Goal: Transaction & Acquisition: Purchase product/service

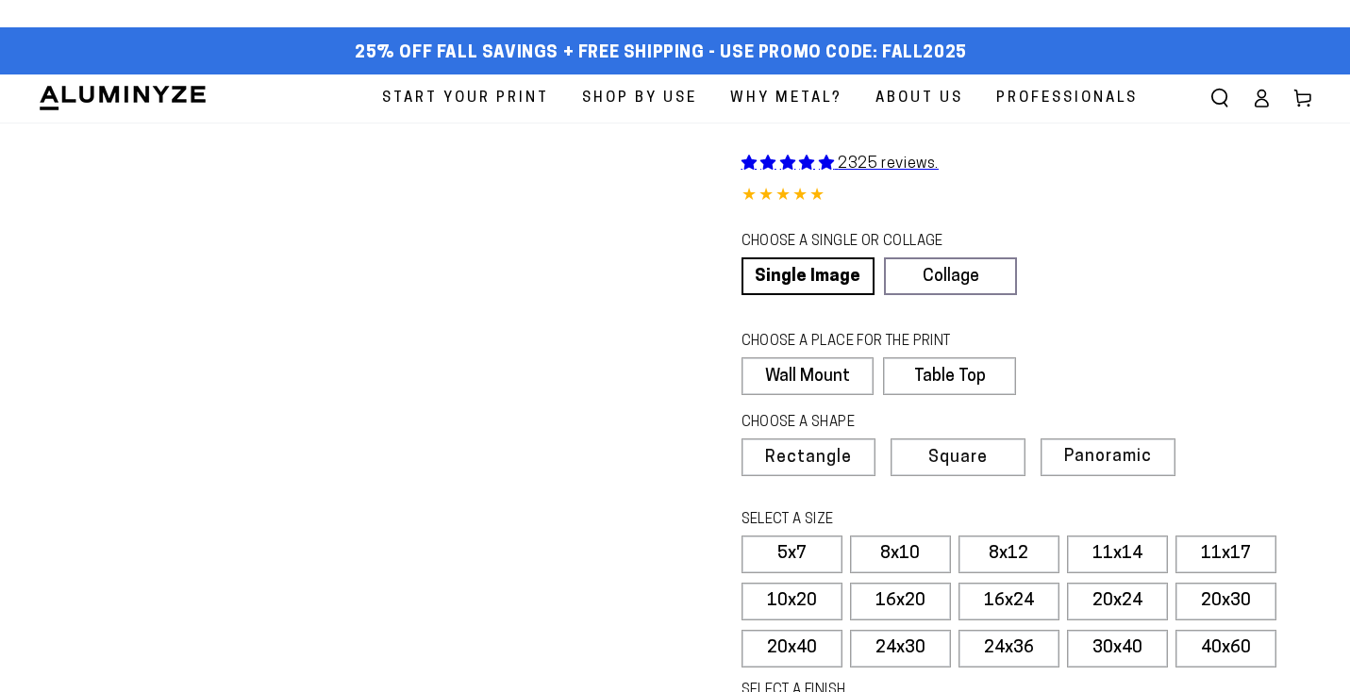
select select "**********"
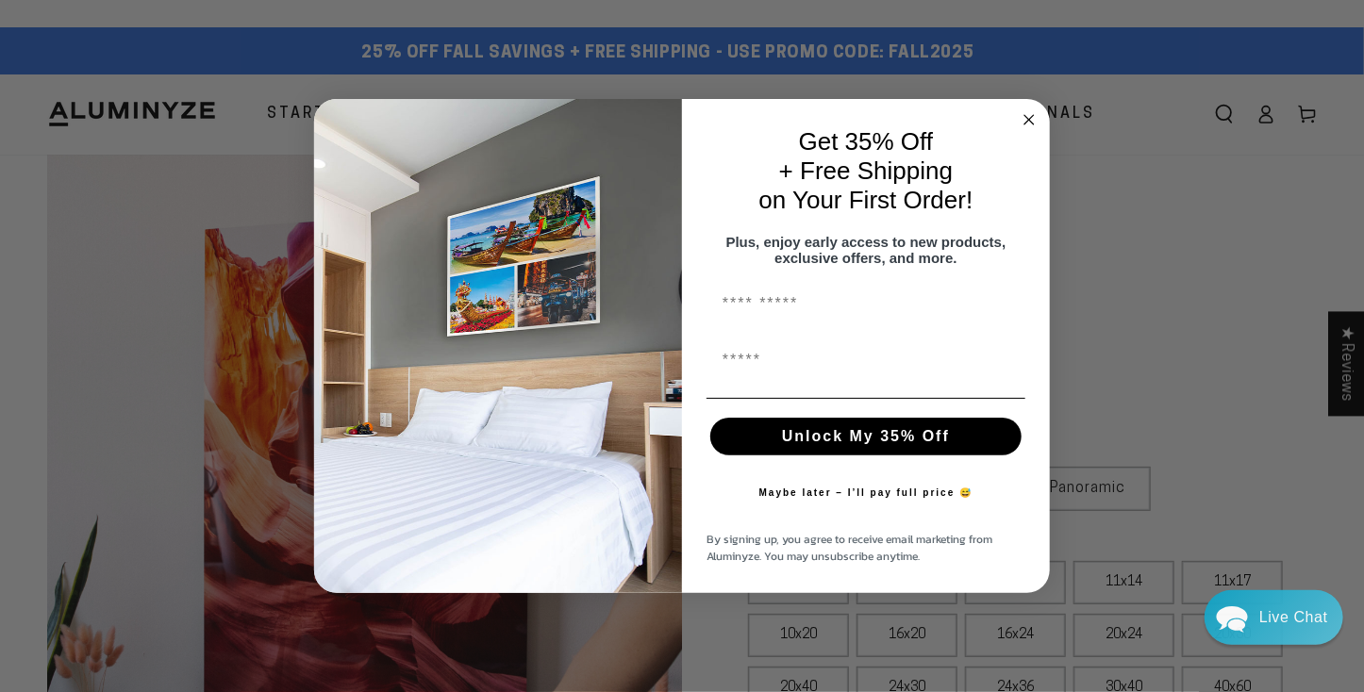
click at [1026, 115] on icon "Close dialog" at bounding box center [1029, 119] width 9 height 9
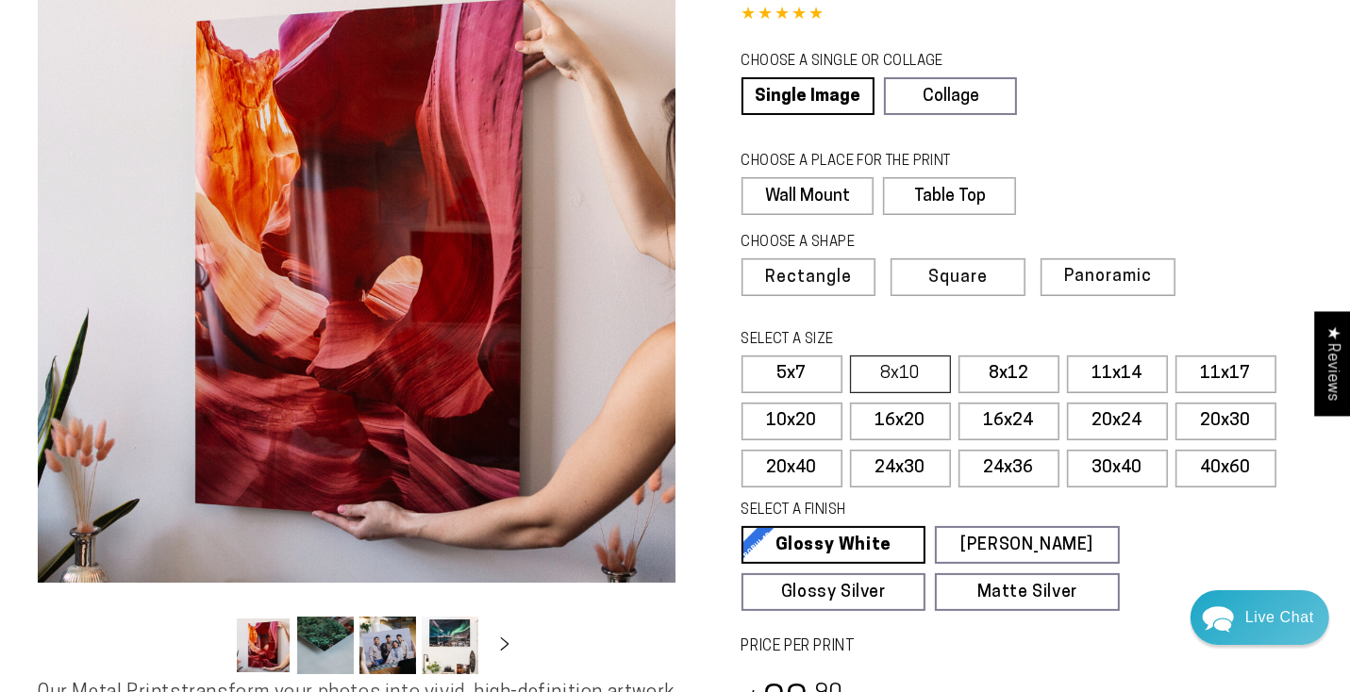
scroll to position [179, 0]
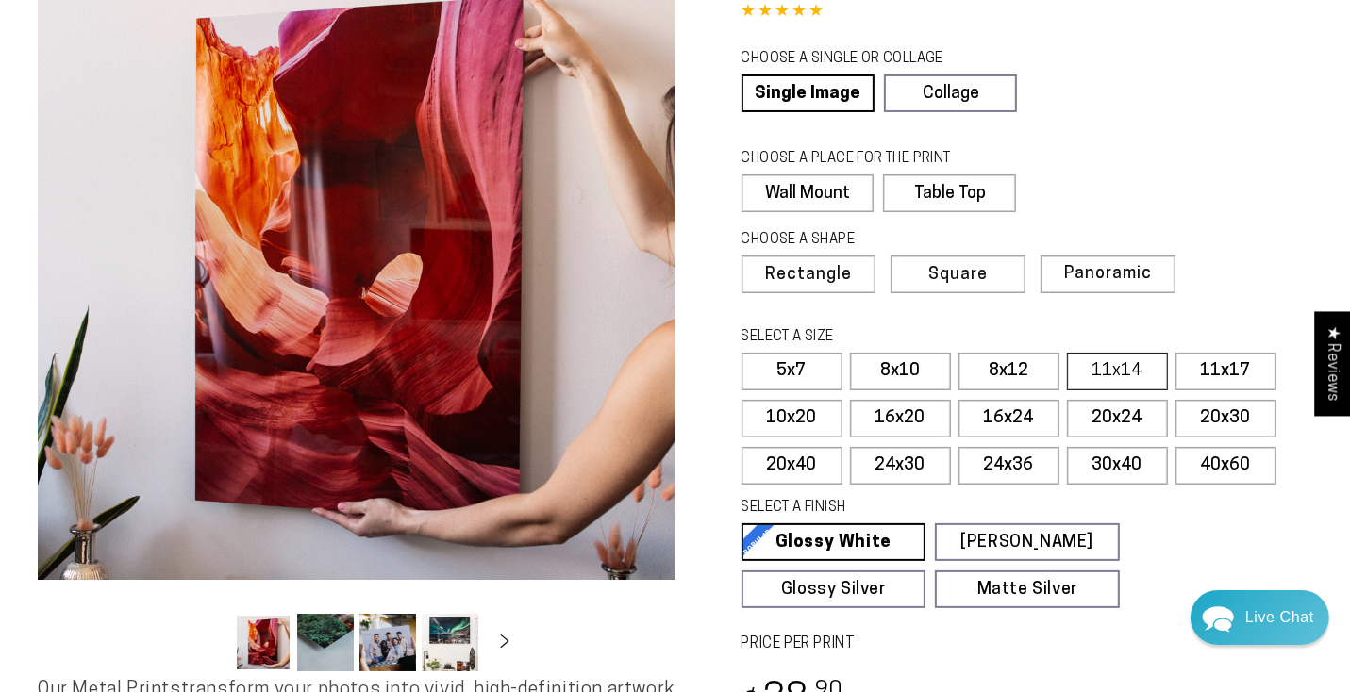
click at [1087, 391] on label "11x14" at bounding box center [1117, 372] width 101 height 38
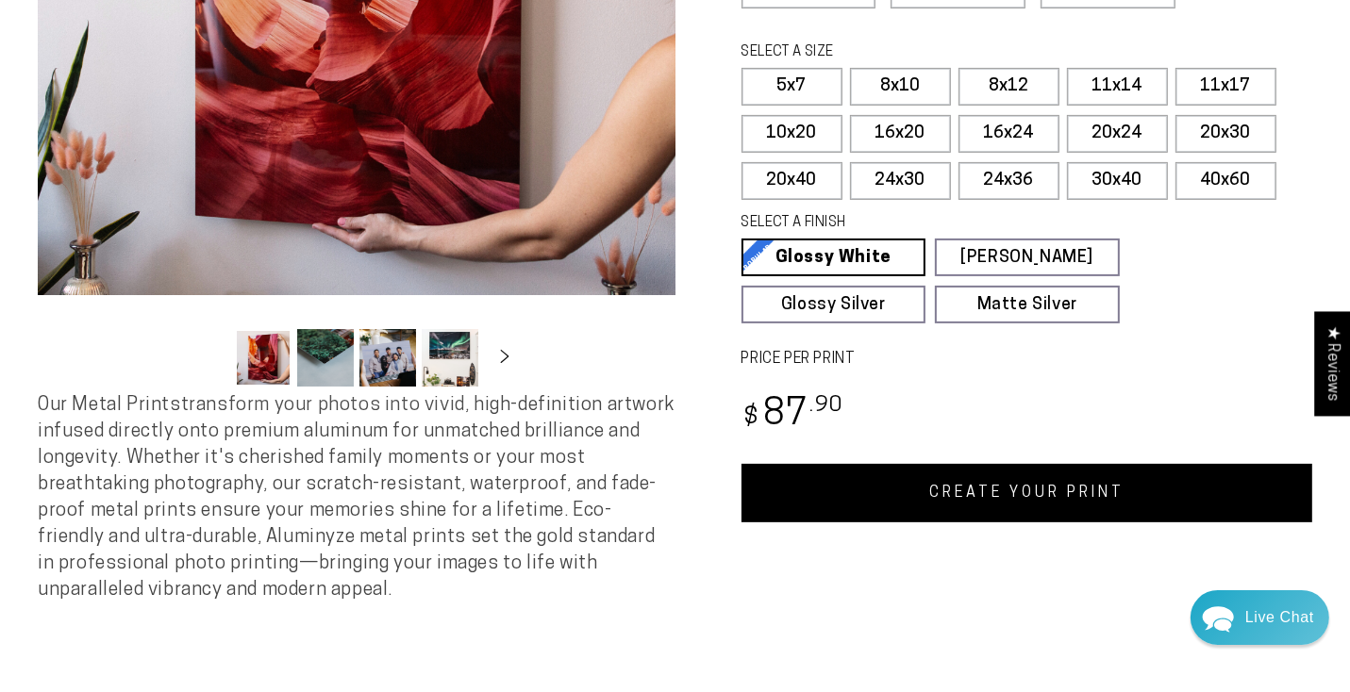
scroll to position [464, 0]
click at [1029, 106] on label "8x12" at bounding box center [1009, 87] width 101 height 38
click at [939, 106] on label "8x10" at bounding box center [900, 87] width 101 height 38
click at [1009, 106] on label "8x12" at bounding box center [1009, 87] width 101 height 38
click at [983, 523] on link "CREATE YOUR PRINT" at bounding box center [1028, 493] width 572 height 58
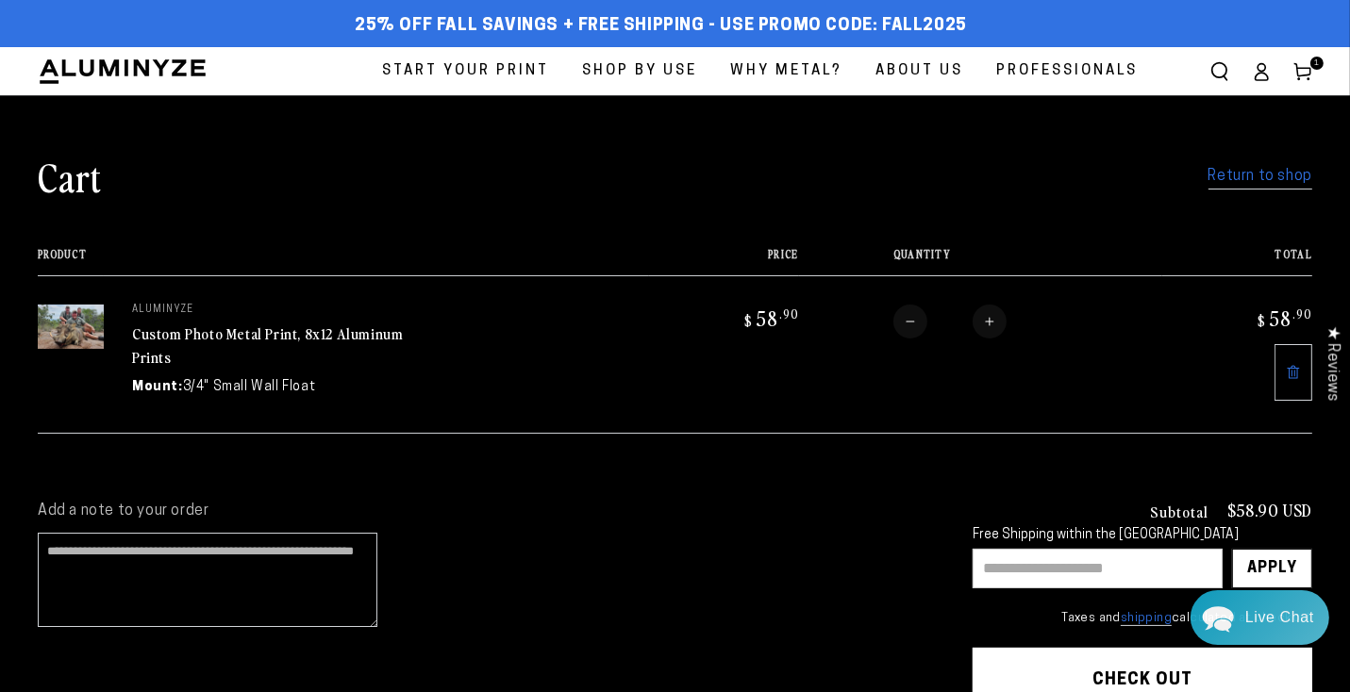
click at [382, 84] on span "Start Your Print" at bounding box center [465, 70] width 167 height 25
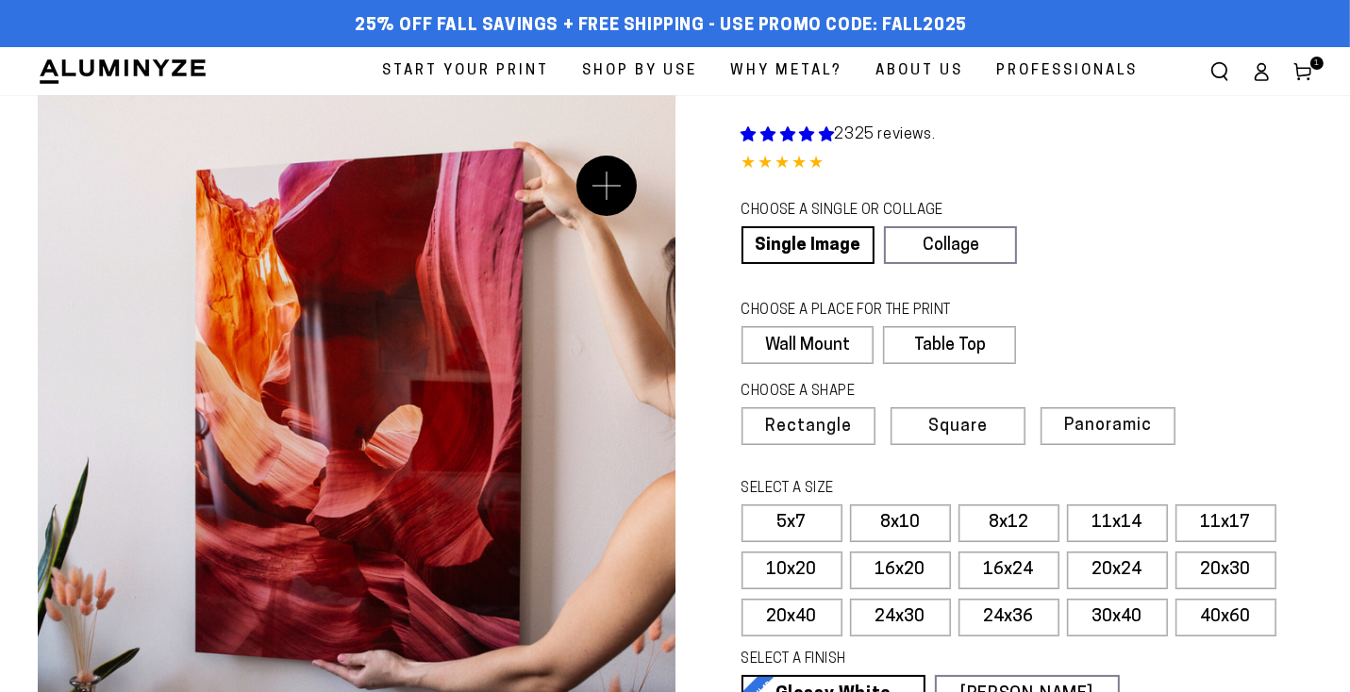
select select "**********"
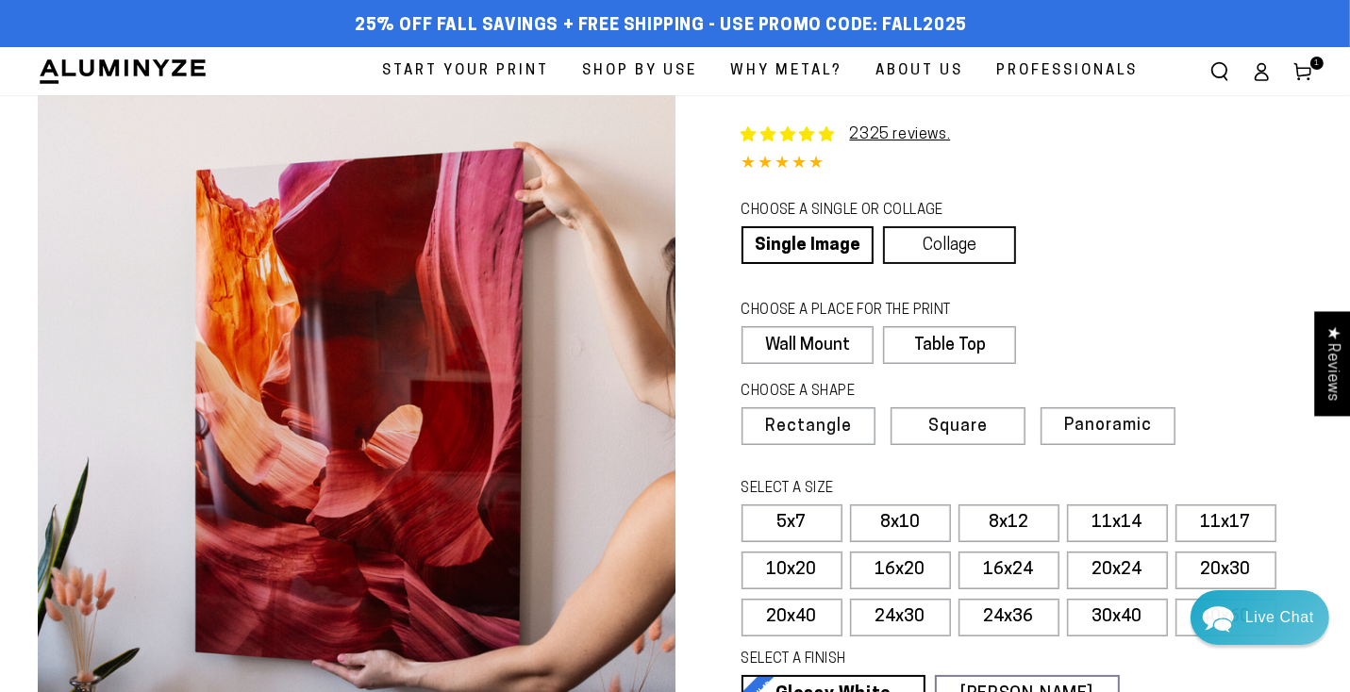
click at [967, 264] on link "Collage" at bounding box center [949, 245] width 133 height 38
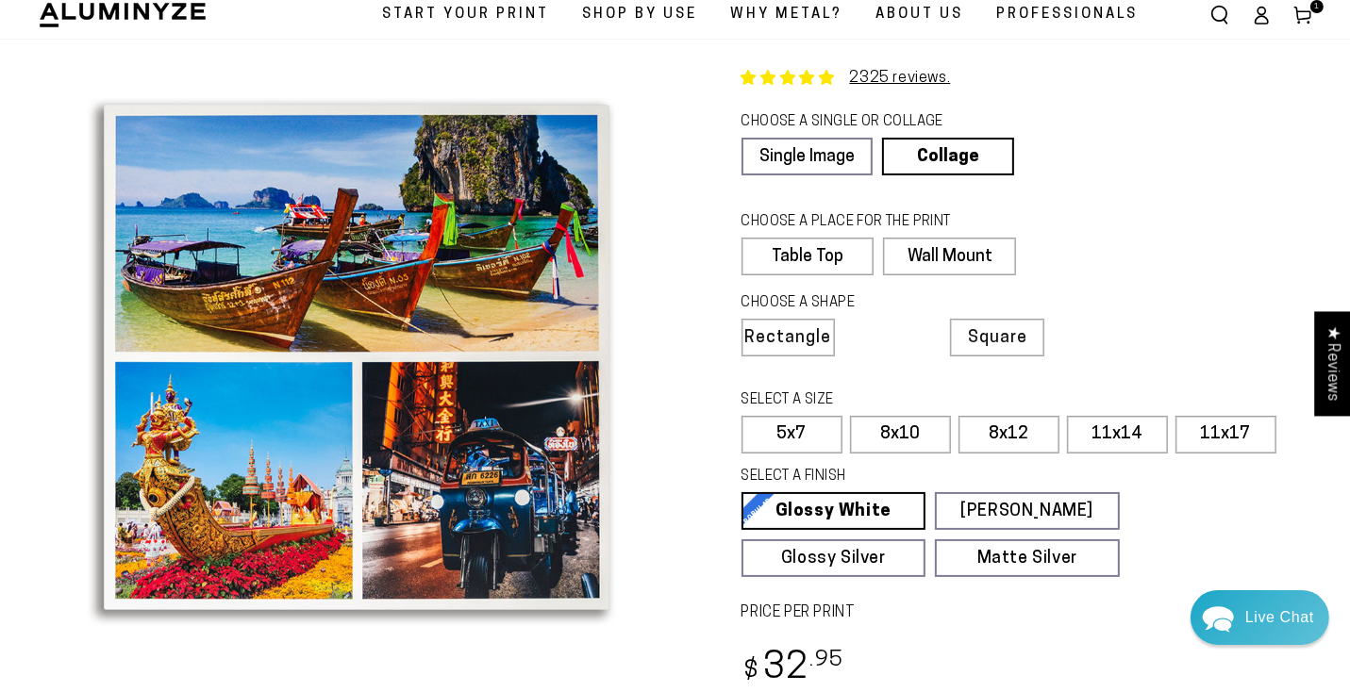
scroll to position [59, 0]
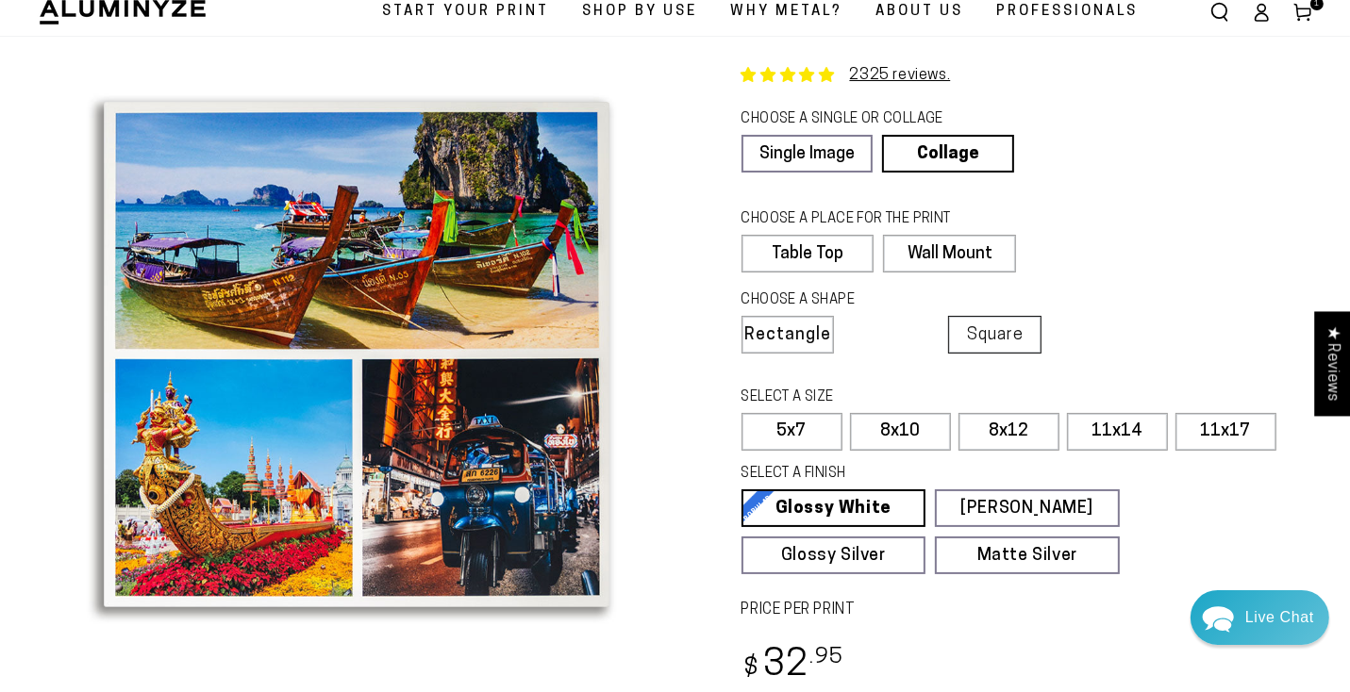
click at [967, 344] on span "Square" at bounding box center [995, 335] width 57 height 17
click at [796, 344] on span "Rectangle" at bounding box center [787, 335] width 83 height 17
click at [987, 451] on label "8x12" at bounding box center [1009, 432] width 101 height 38
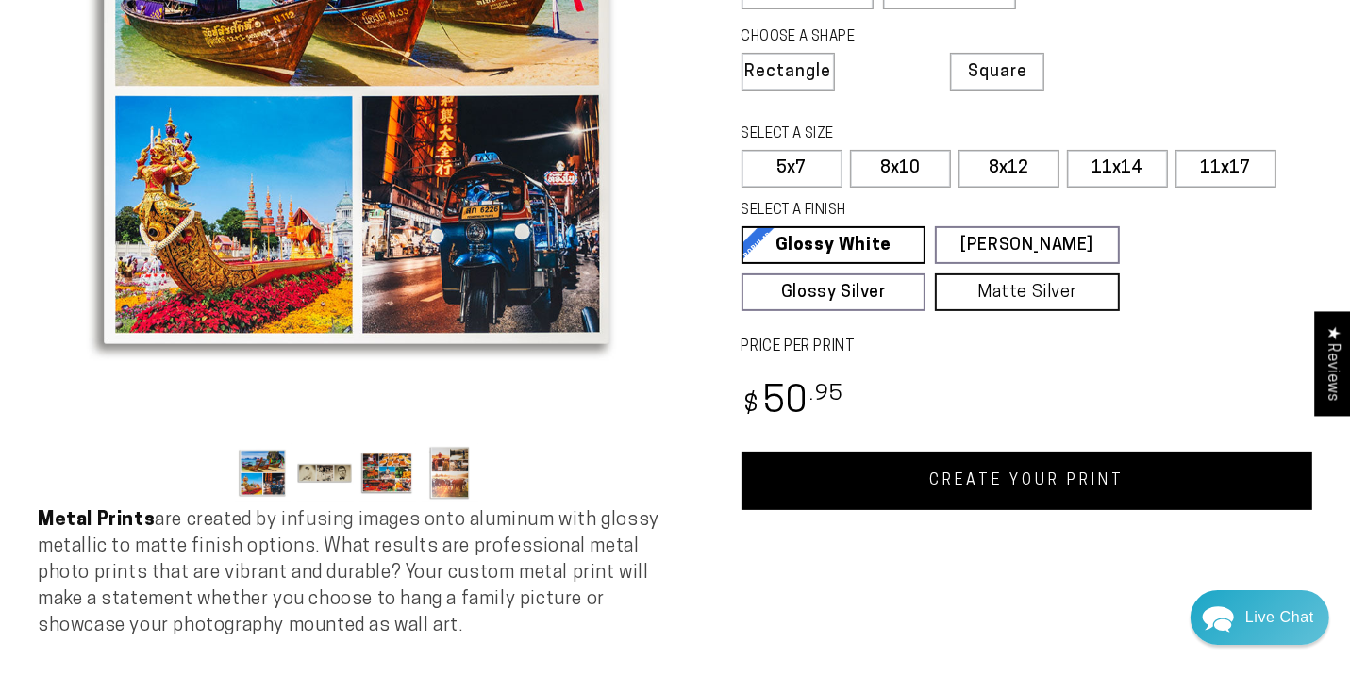
scroll to position [324, 0]
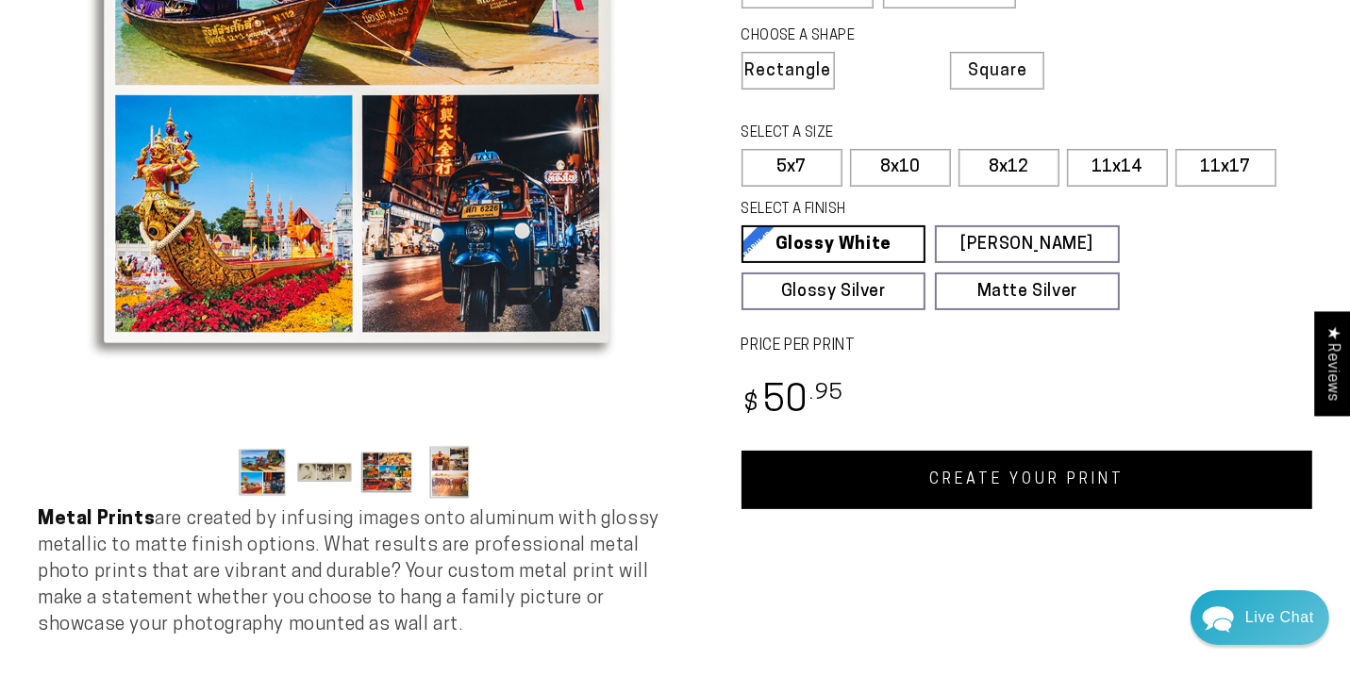
click at [1031, 509] on link "CREATE YOUR PRINT" at bounding box center [1028, 480] width 572 height 58
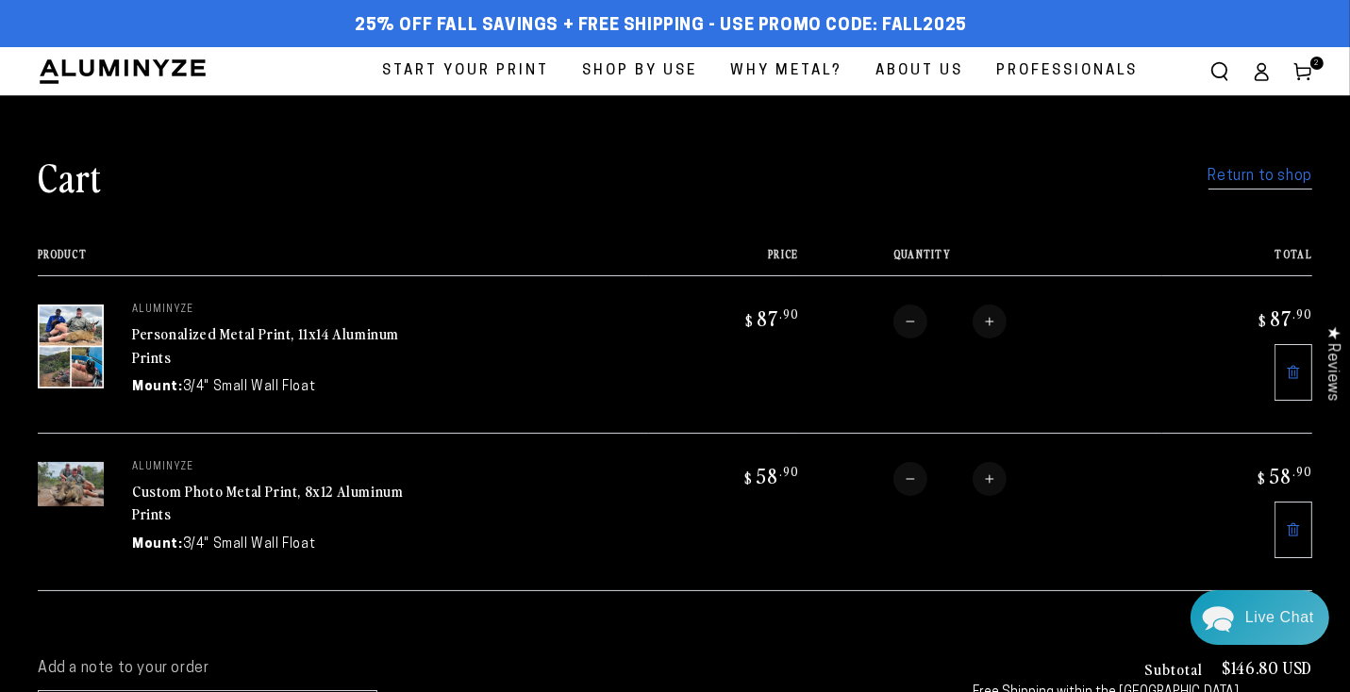
click at [382, 84] on span "Start Your Print" at bounding box center [465, 70] width 167 height 25
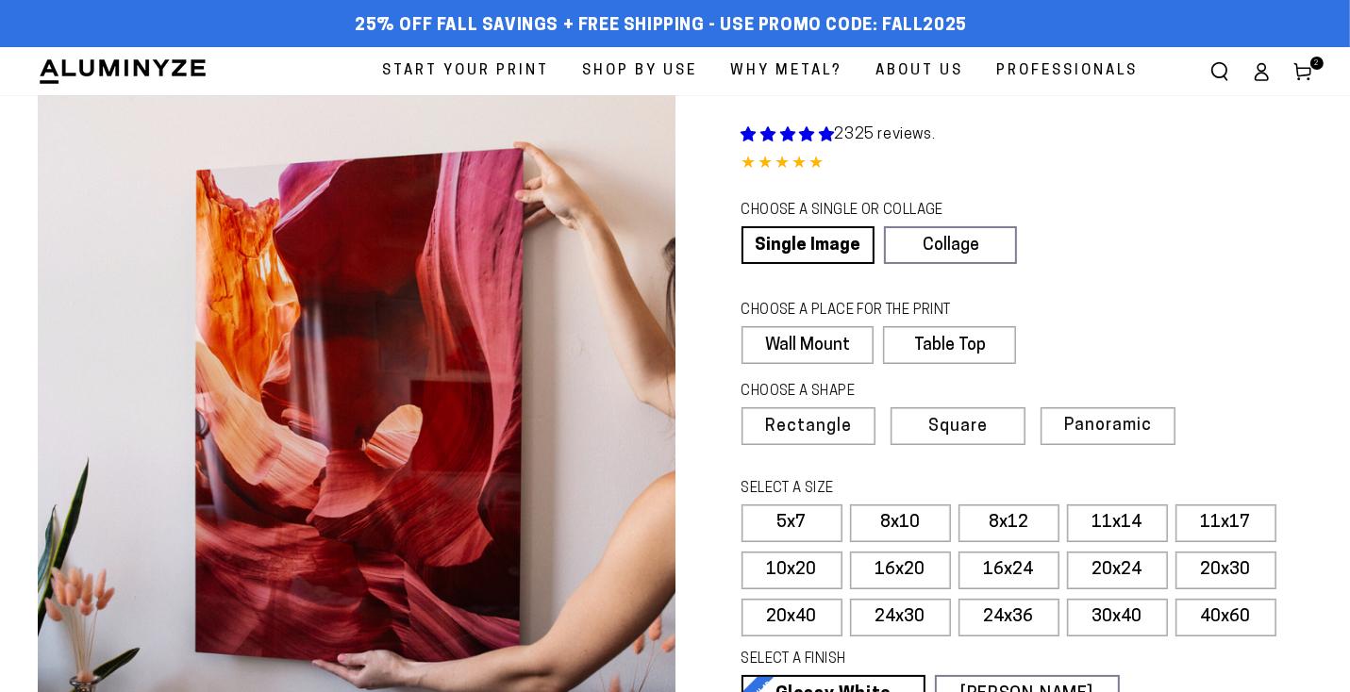
select select "**********"
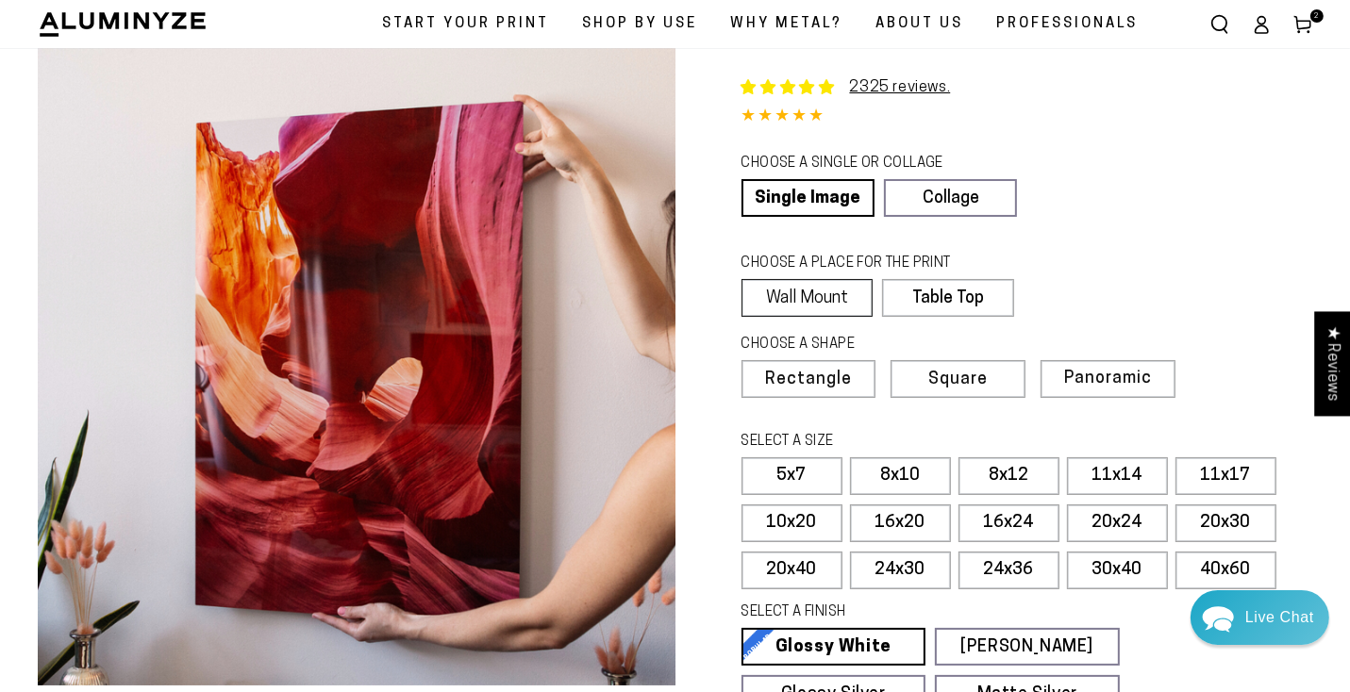
scroll to position [48, 0]
click at [906, 397] on label "Square" at bounding box center [957, 378] width 134 height 38
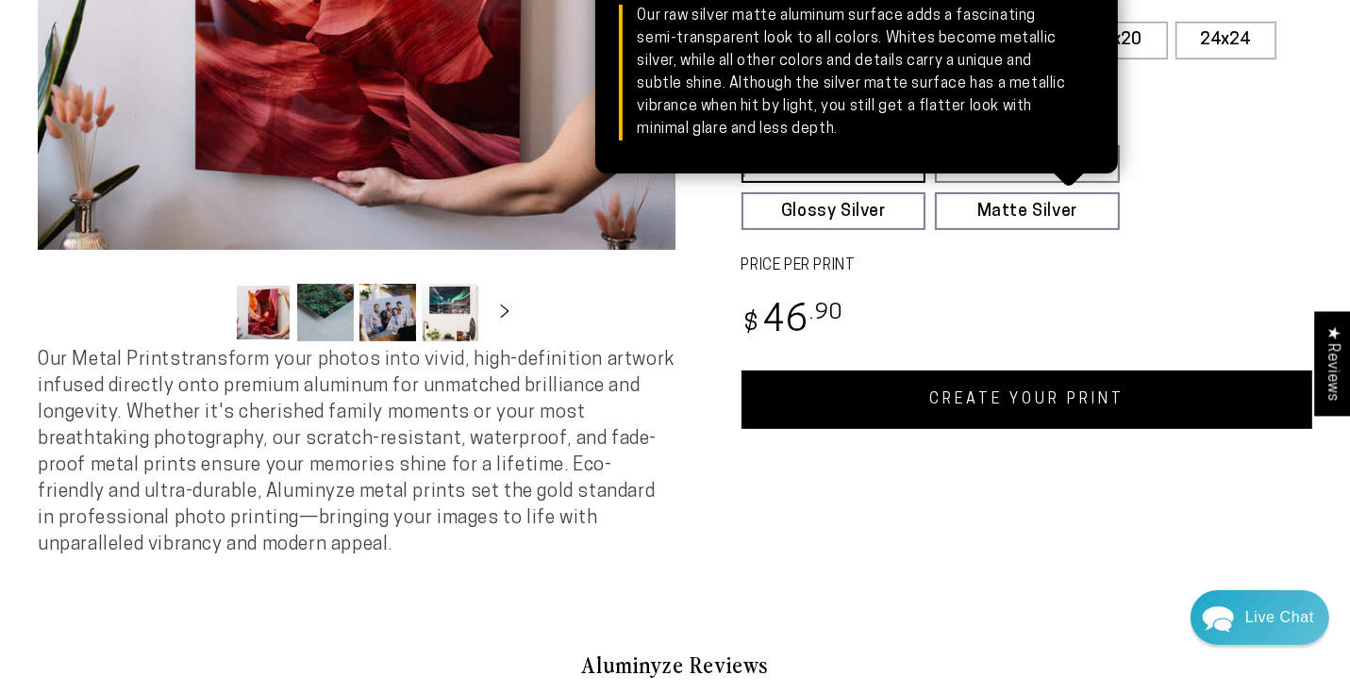
scroll to position [485, 0]
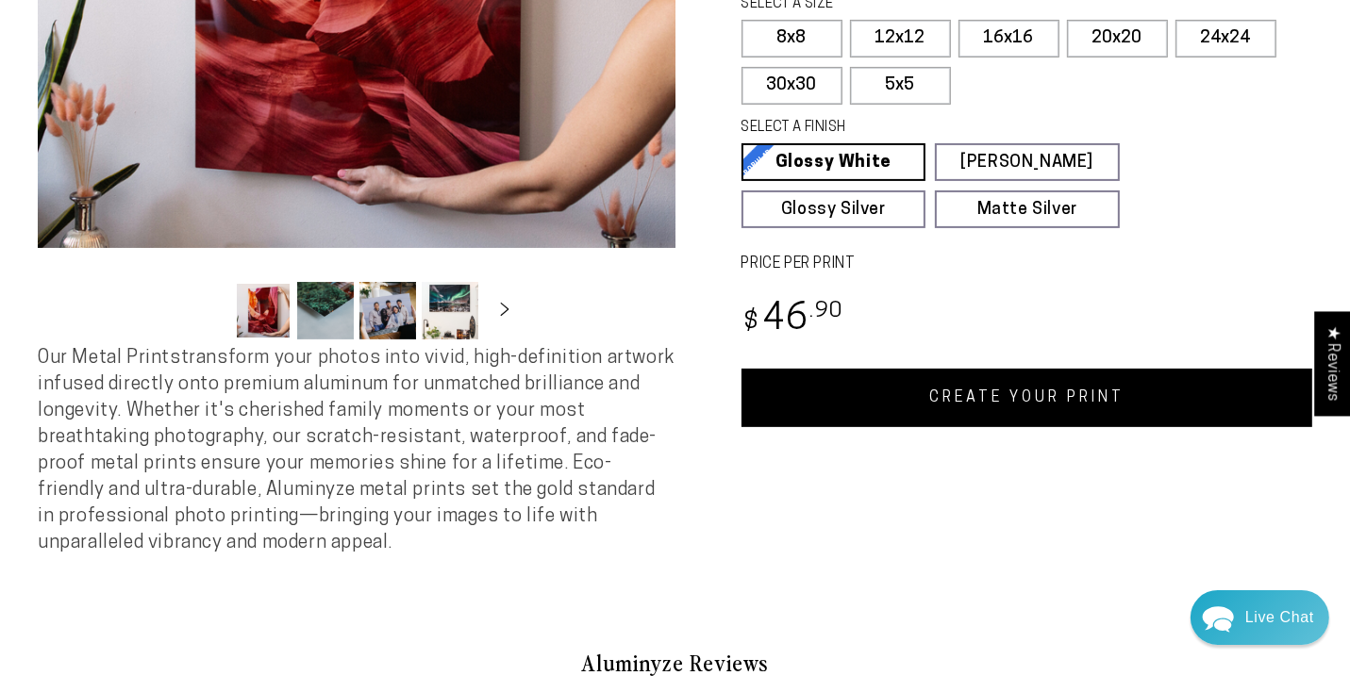
click at [1029, 427] on link "CREATE YOUR PRINT" at bounding box center [1028, 398] width 572 height 58
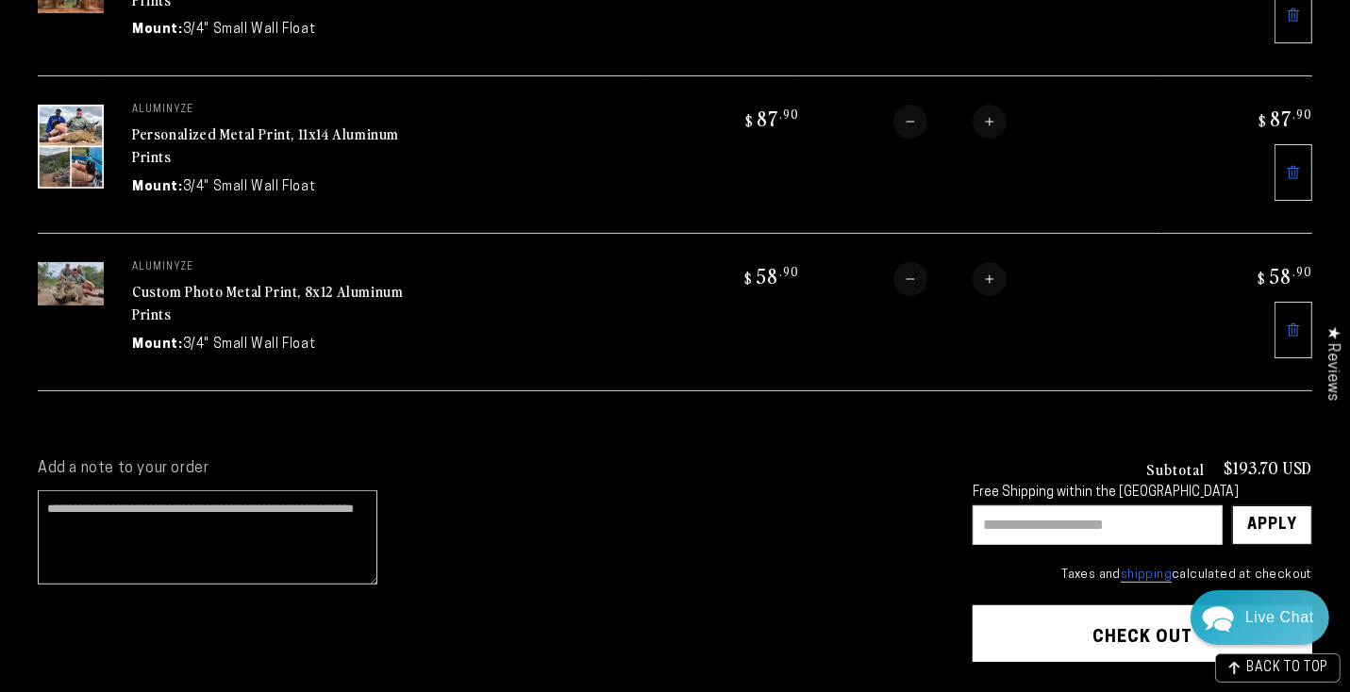
scroll to position [359, 0]
click at [1003, 544] on input "text" at bounding box center [1098, 525] width 250 height 40
paste input "*******"
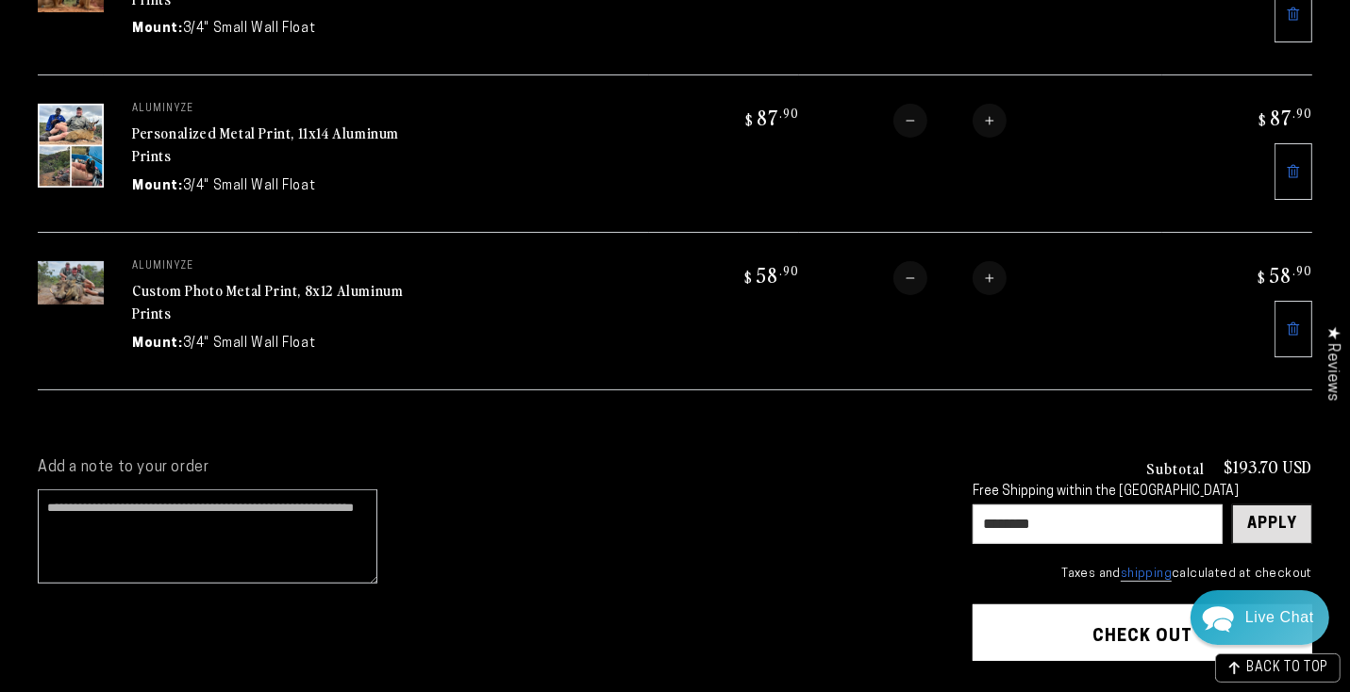
type input "*******"
click at [1280, 533] on div "Apply" at bounding box center [1272, 525] width 50 height 38
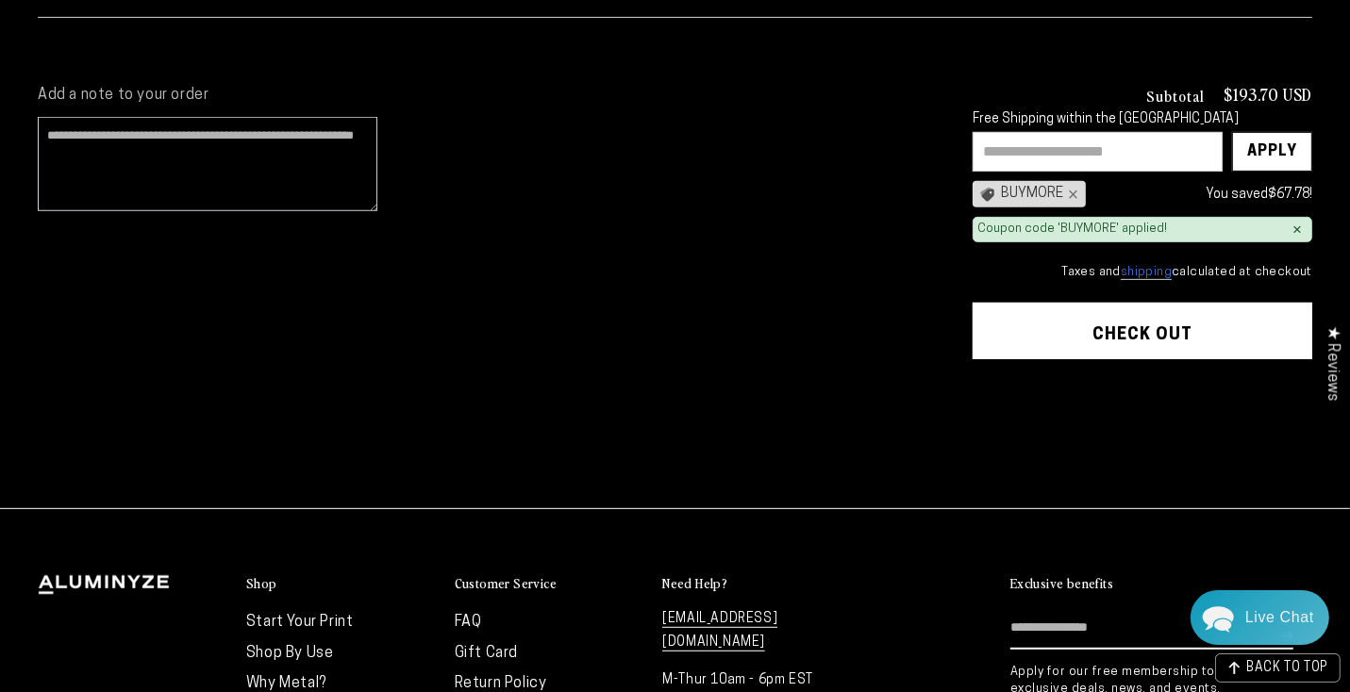
scroll to position [732, 0]
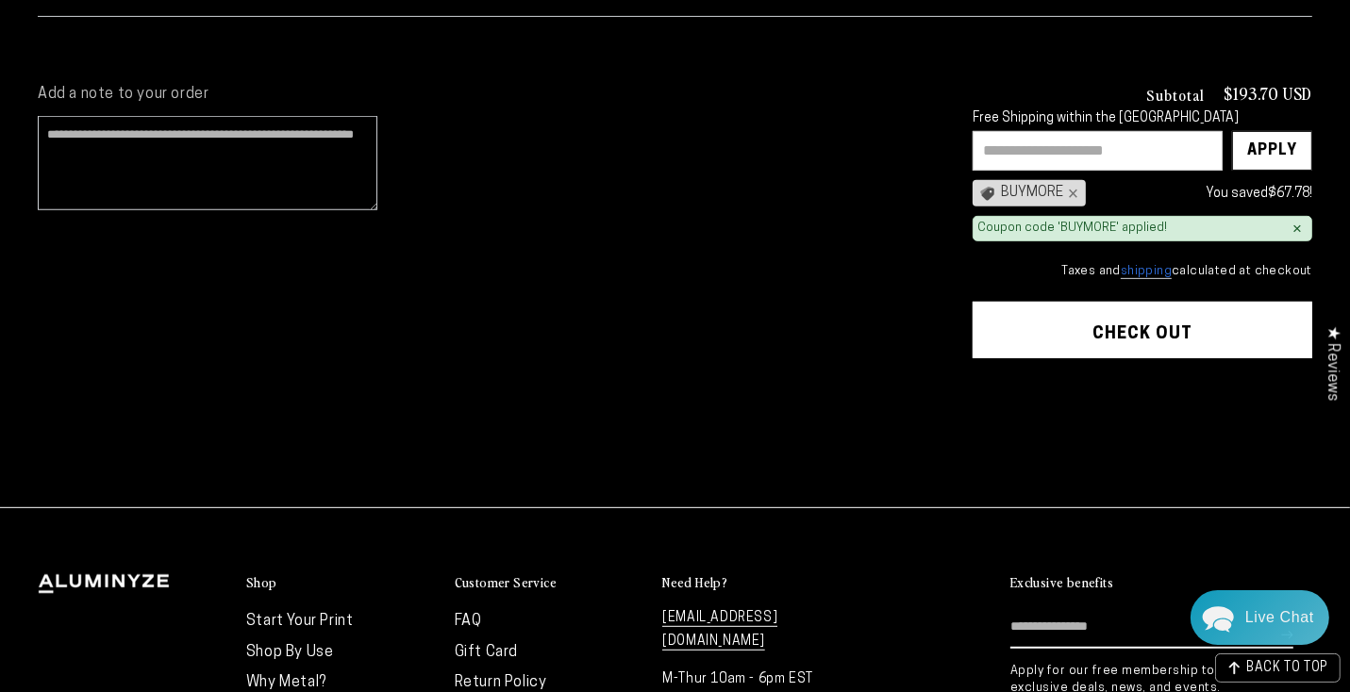
click at [1143, 354] on button "Check out" at bounding box center [1143, 330] width 340 height 57
